Goal: Task Accomplishment & Management: Manage account settings

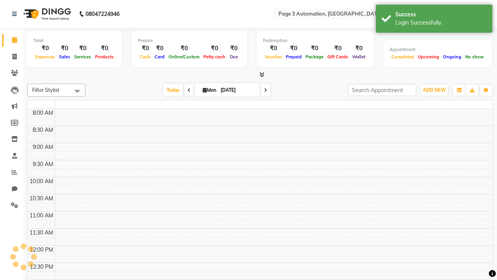
select select "en"
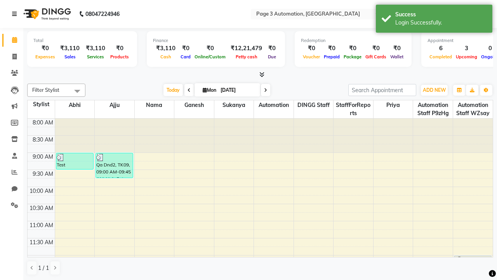
click at [16, 14] on icon at bounding box center [14, 13] width 5 height 5
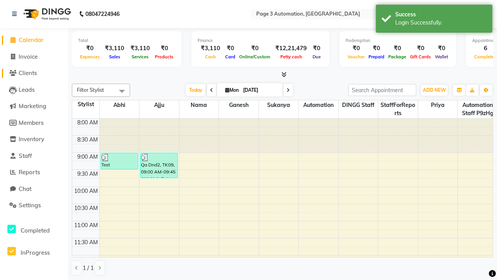
click at [34, 73] on span "Clients" at bounding box center [28, 72] width 18 height 7
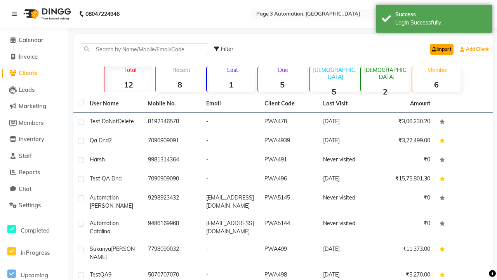
click at [440, 49] on link "Import" at bounding box center [442, 49] width 24 height 11
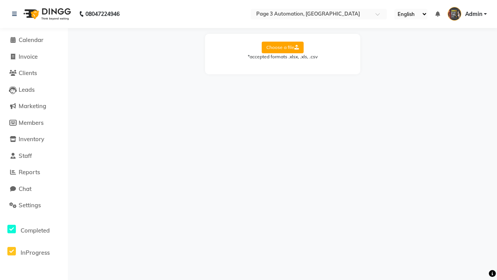
select select "Sheet1"
select select "name"
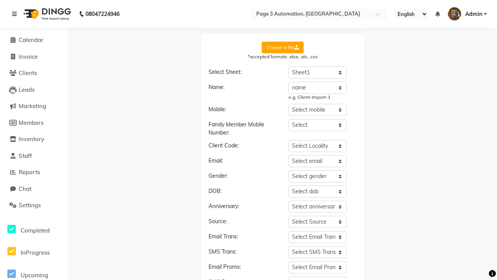
select select "number"
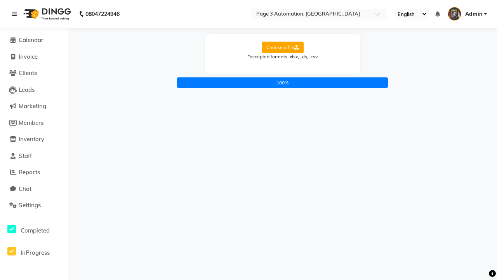
click at [16, 14] on icon at bounding box center [14, 13] width 5 height 5
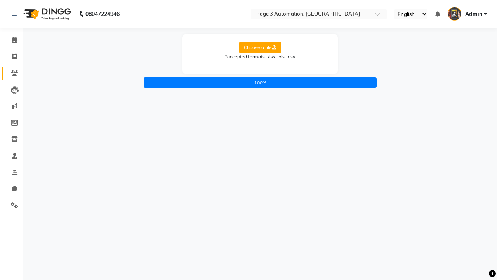
click at [12, 73] on icon at bounding box center [14, 73] width 7 height 6
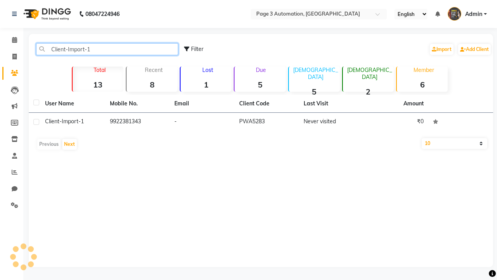
type input "Client-Import-1"
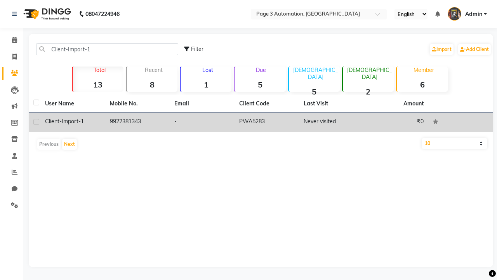
click at [36, 122] on label at bounding box center [36, 122] width 6 height 6
click at [36, 122] on input "checkbox" at bounding box center [35, 122] width 5 height 5
checkbox input "true"
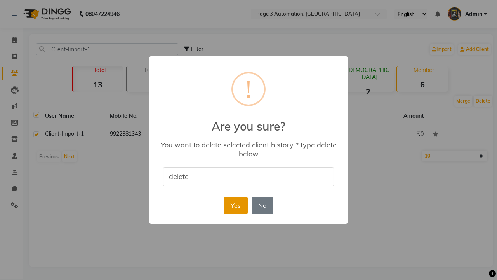
type input "delete"
click at [235, 205] on button "Yes" at bounding box center [236, 205] width 24 height 17
